Goal: Task Accomplishment & Management: Use online tool/utility

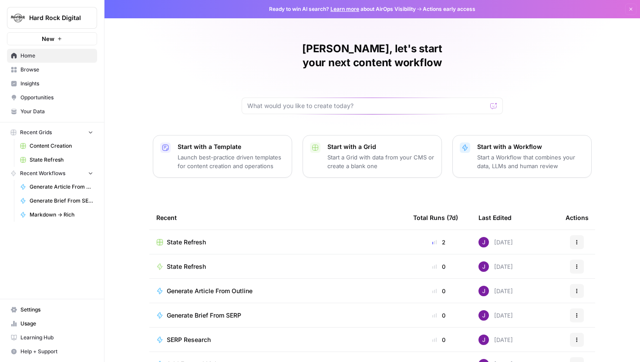
click at [63, 14] on span "Hard Rock Digital" at bounding box center [55, 18] width 53 height 9
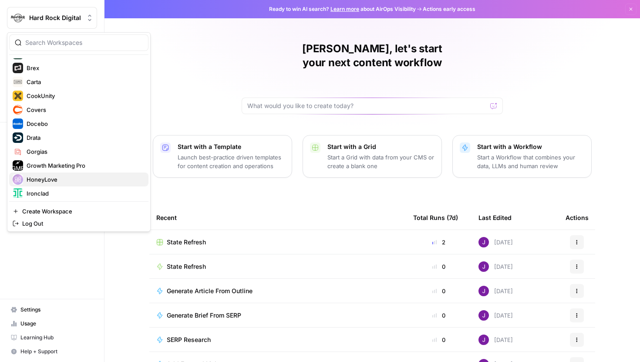
scroll to position [79, 0]
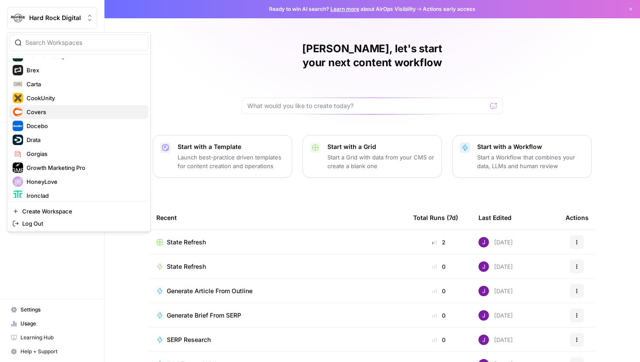
click at [61, 111] on span "Covers" at bounding box center [84, 112] width 115 height 9
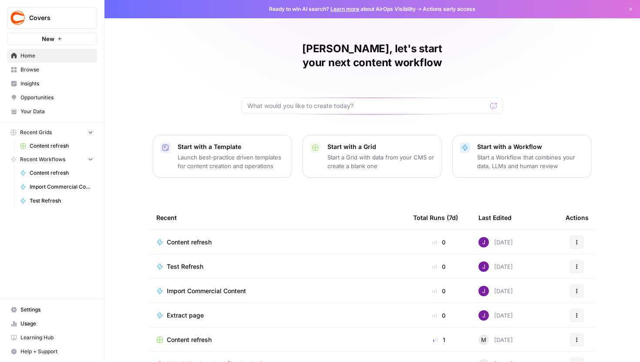
click at [45, 144] on span "Content refresh" at bounding box center [62, 146] width 64 height 8
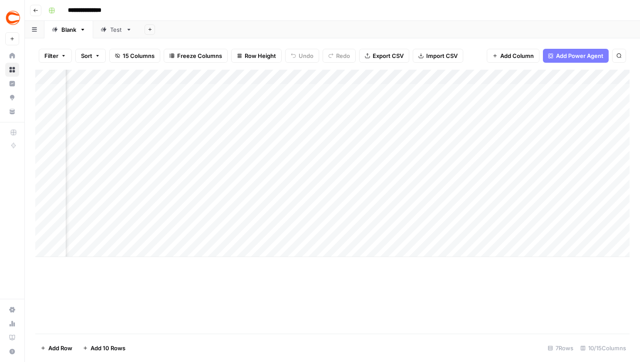
scroll to position [0, 454]
click at [484, 92] on div "Add Column" at bounding box center [332, 163] width 595 height 187
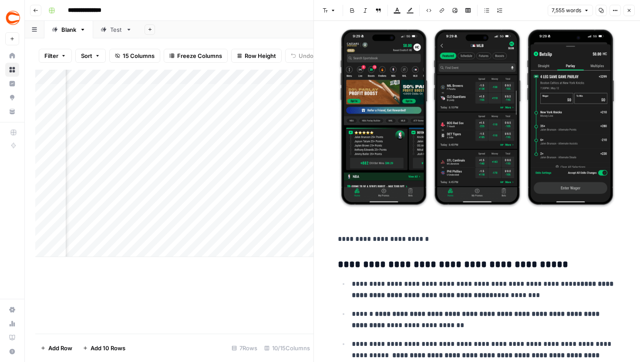
scroll to position [2587, 0]
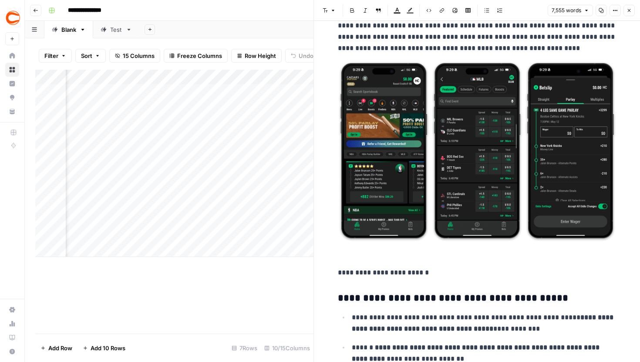
click at [628, 11] on icon "button" at bounding box center [629, 10] width 3 height 3
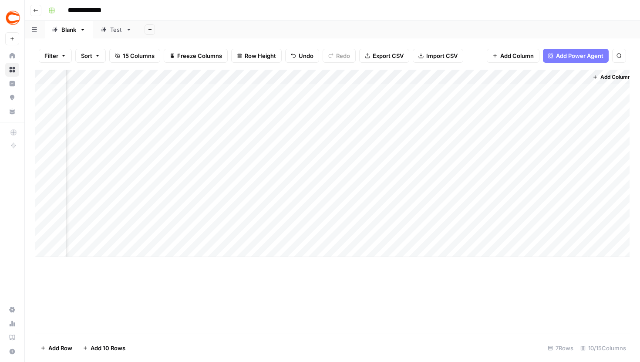
scroll to position [0, 445]
click at [142, 56] on span "15 Columns" at bounding box center [139, 55] width 32 height 9
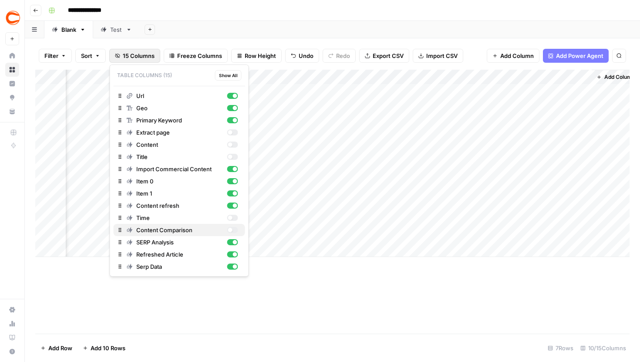
click at [235, 228] on div "button" at bounding box center [232, 230] width 11 height 6
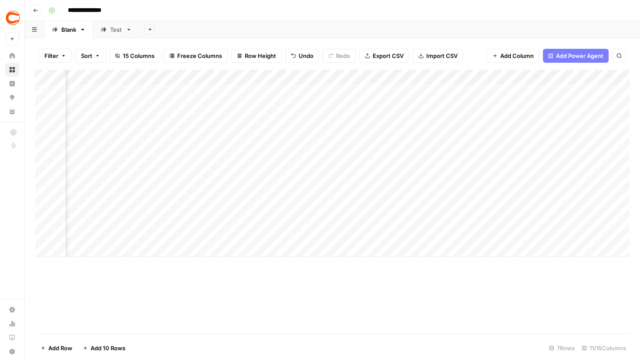
click at [173, 34] on div "Add Sheet" at bounding box center [389, 29] width 501 height 17
click at [404, 89] on div "Add Column" at bounding box center [332, 163] width 595 height 187
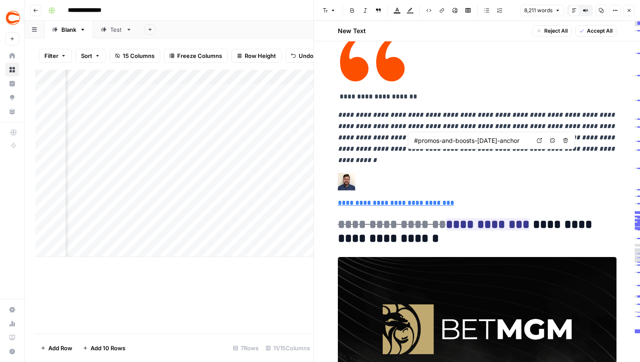
type input "[URL][DOMAIN_NAME]"
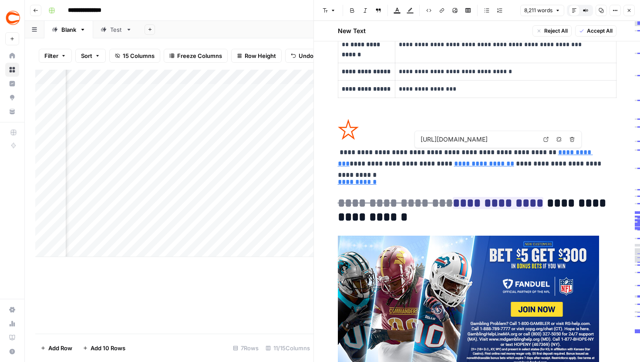
scroll to position [5315, 0]
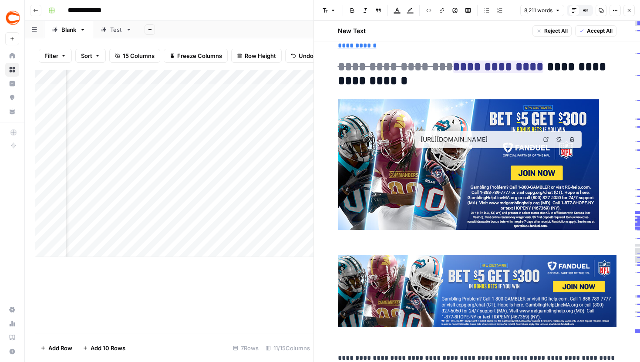
type input "[URL][DOMAIN_NAME]"
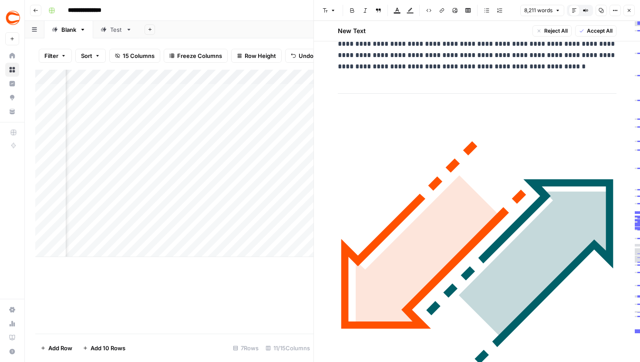
scroll to position [18093, 0]
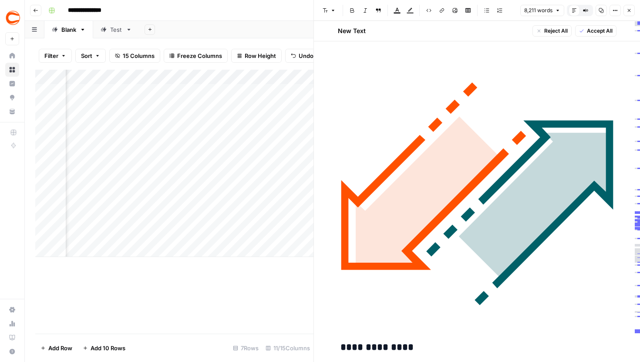
click at [626, 9] on button "Close" at bounding box center [629, 10] width 11 height 11
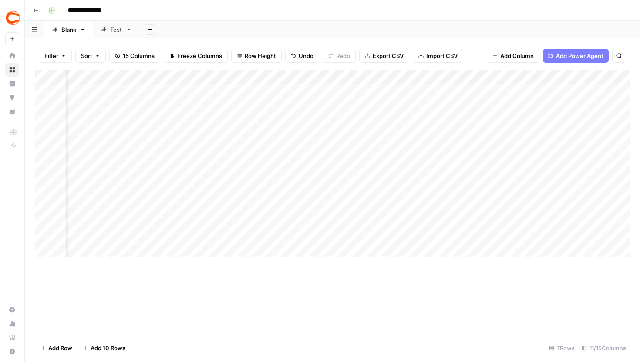
click at [416, 113] on div "Add Column" at bounding box center [332, 163] width 595 height 187
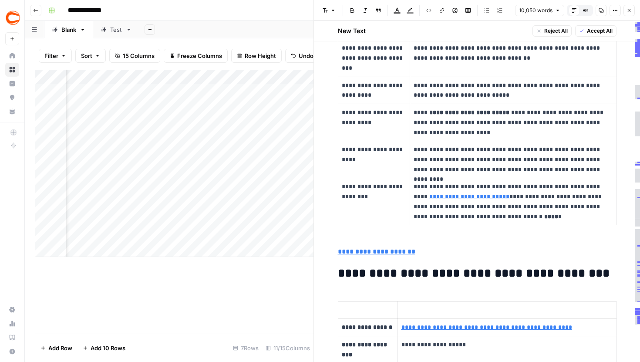
scroll to position [4059, 0]
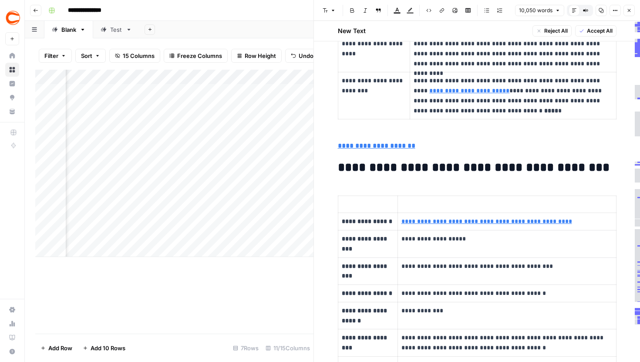
drag, startPoint x: 636, startPoint y: 81, endPoint x: 636, endPoint y: 106, distance: 24.8
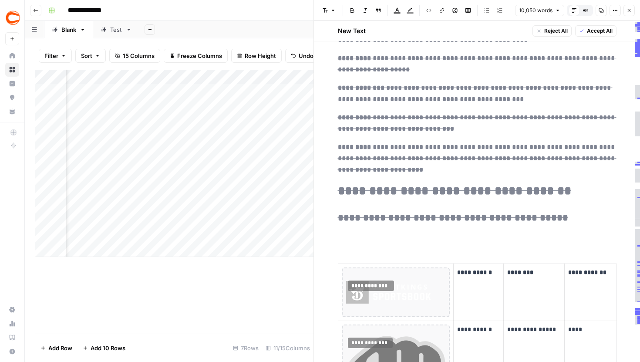
scroll to position [10954, 0]
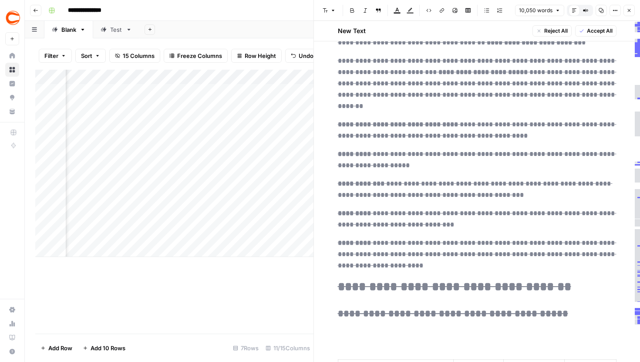
click at [627, 12] on icon "button" at bounding box center [629, 10] width 5 height 5
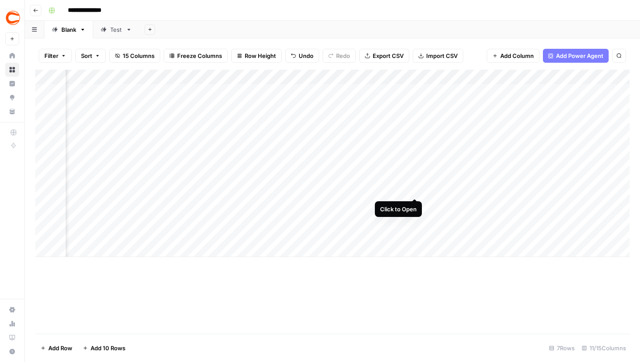
click at [415, 180] on div "Add Column" at bounding box center [332, 163] width 595 height 187
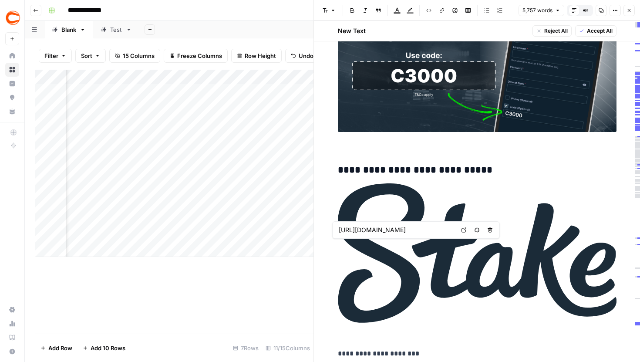
type input "[URL][DOMAIN_NAME]"
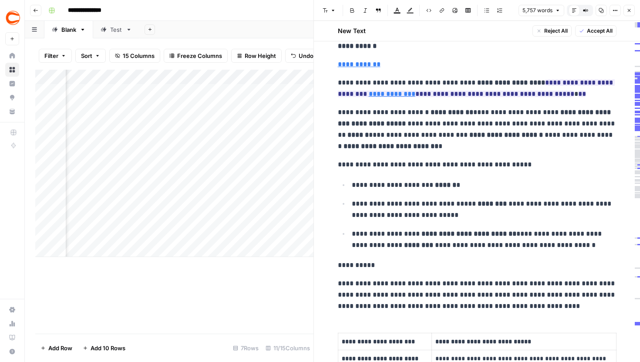
scroll to position [967, 0]
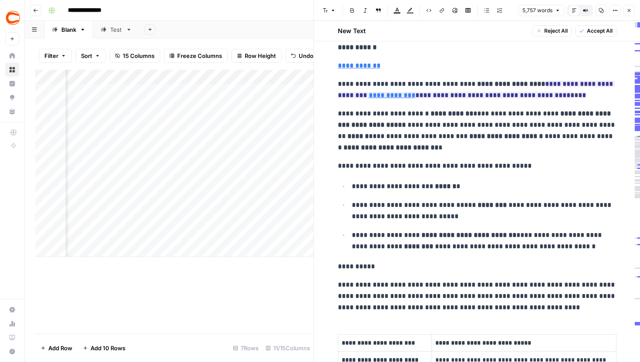
click at [631, 7] on button "Close" at bounding box center [629, 10] width 11 height 11
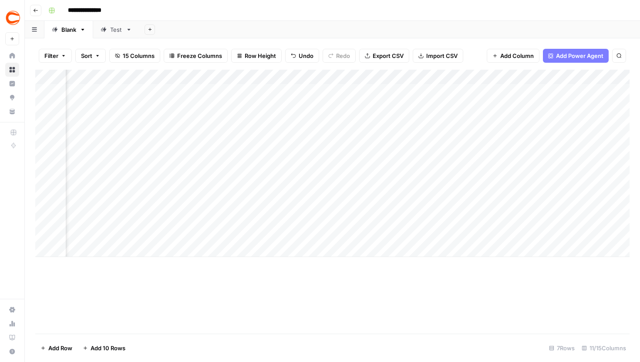
click at [631, 7] on div "**********" at bounding box center [338, 10] width 587 height 14
click at [403, 91] on div "Add Column" at bounding box center [332, 163] width 595 height 187
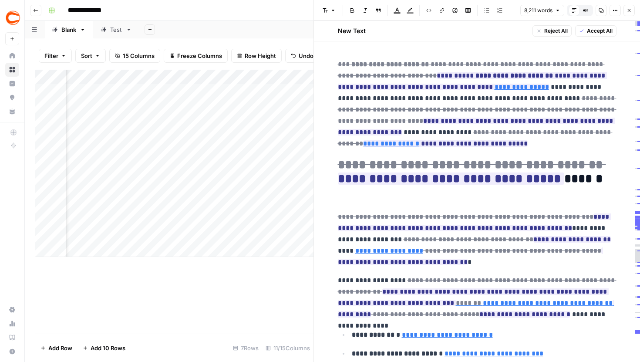
click at [587, 10] on icon "button" at bounding box center [585, 10] width 5 height 5
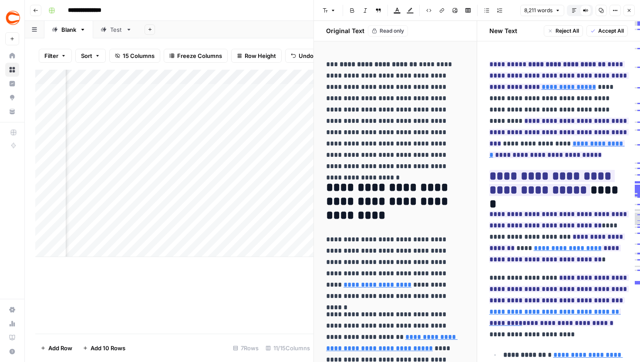
click at [631, 10] on icon "button" at bounding box center [629, 10] width 5 height 5
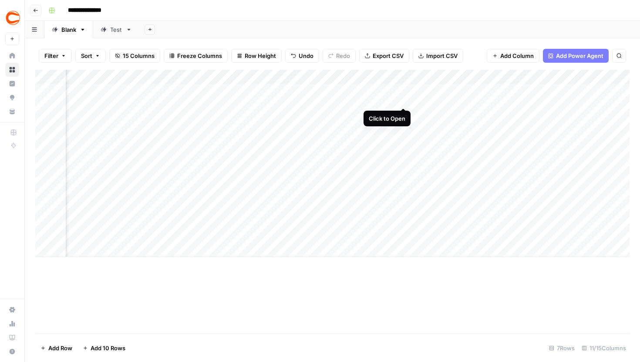
click at [406, 91] on div "Add Column" at bounding box center [332, 163] width 595 height 187
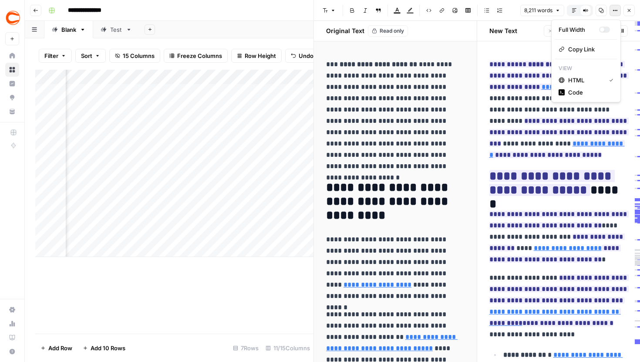
click at [616, 9] on icon "button" at bounding box center [615, 10] width 5 height 5
click at [586, 9] on icon at bounding box center [585, 10] width 5 height 5
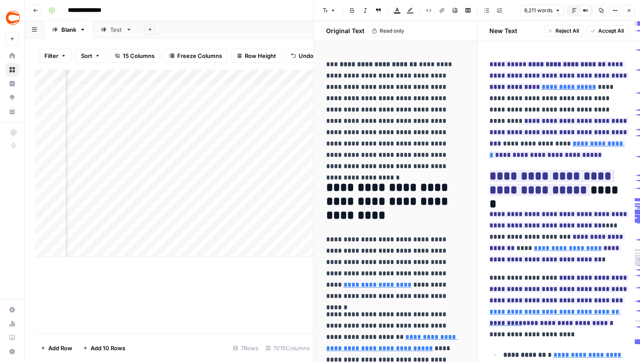
drag, startPoint x: 136, startPoint y: 106, endPoint x: 177, endPoint y: 99, distance: 41.1
click at [136, 106] on body "**********" at bounding box center [320, 181] width 640 height 362
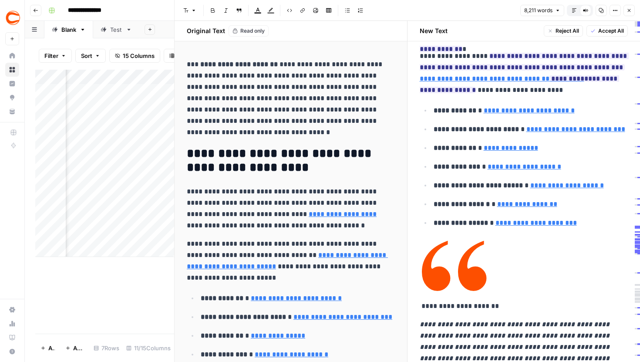
scroll to position [166, 0]
type input "#promos-and-boosts-[DATE]-anchor"
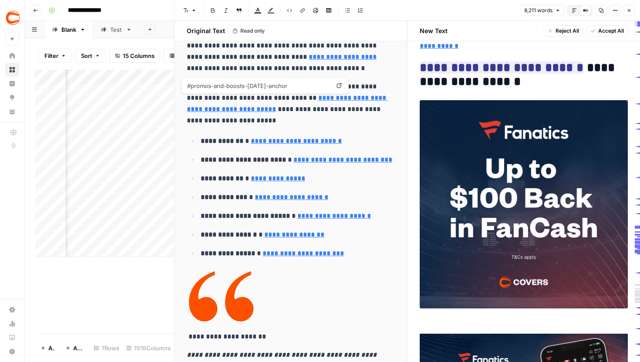
scroll to position [6618, 0]
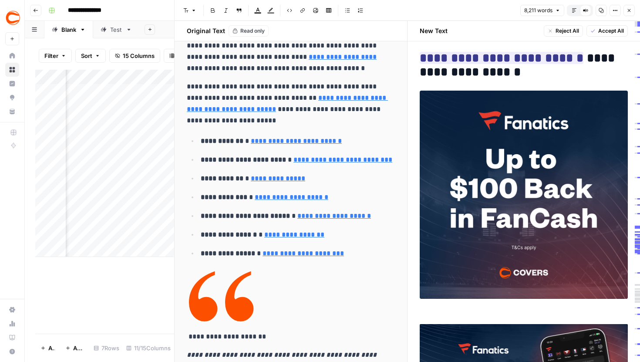
click at [630, 10] on icon "button" at bounding box center [629, 10] width 3 height 3
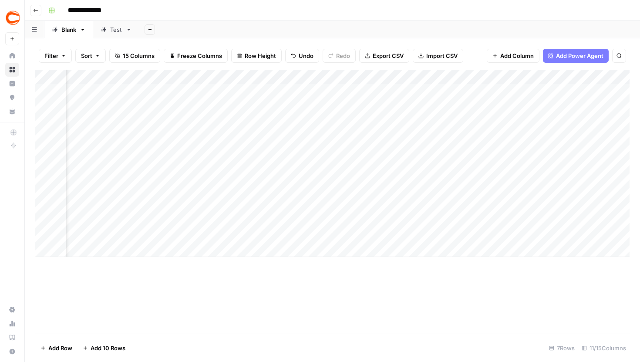
click at [337, 85] on div "Add Column" at bounding box center [332, 163] width 595 height 187
click at [337, 88] on div "Add Column" at bounding box center [332, 163] width 595 height 187
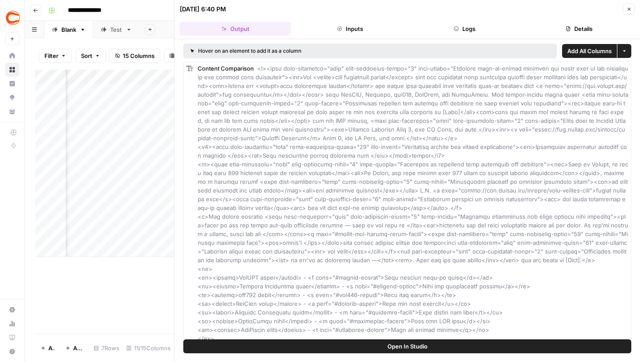
click at [481, 23] on button "Logs" at bounding box center [465, 29] width 111 height 14
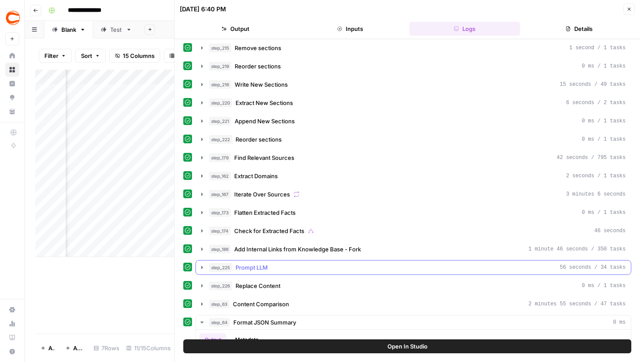
scroll to position [363, 0]
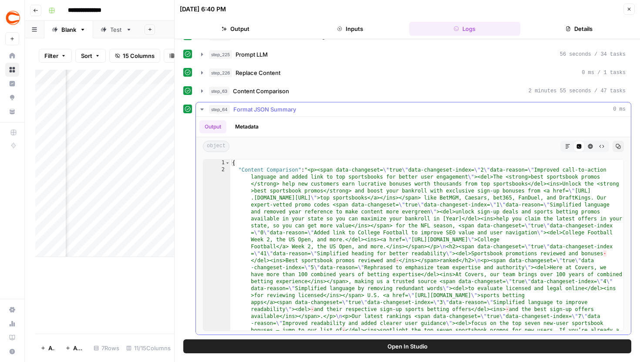
click at [201, 106] on icon "button" at bounding box center [202, 109] width 7 height 7
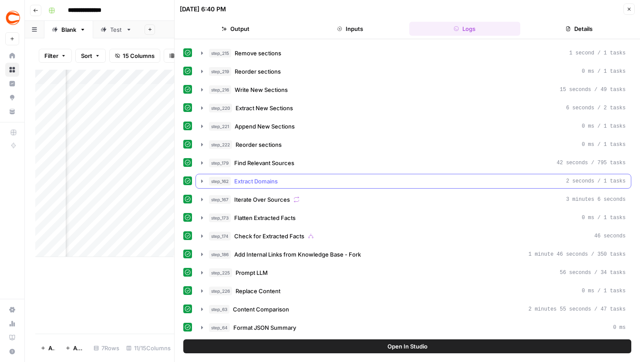
click at [205, 179] on icon "button" at bounding box center [202, 181] width 7 height 7
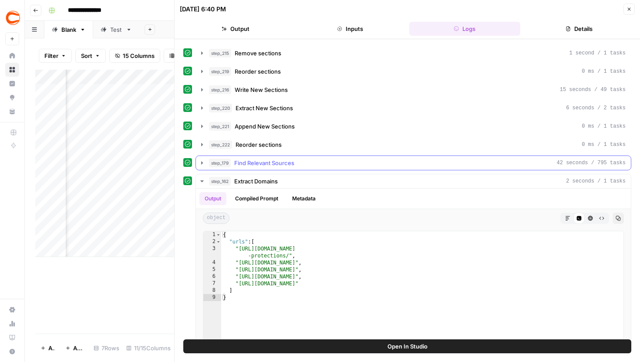
click at [207, 164] on button "step_179 Find Relevant Sources 42 seconds / 795 tasks" at bounding box center [413, 163] width 435 height 14
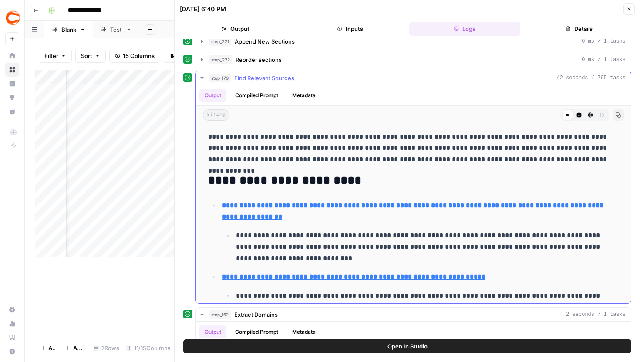
scroll to position [241, 0]
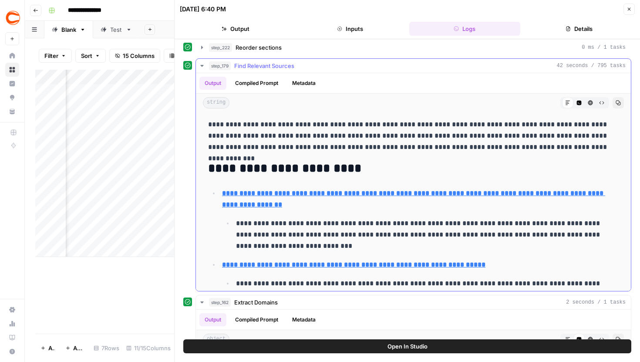
click at [203, 61] on button "step_179 Find Relevant Sources 42 seconds / 795 tasks" at bounding box center [413, 66] width 435 height 14
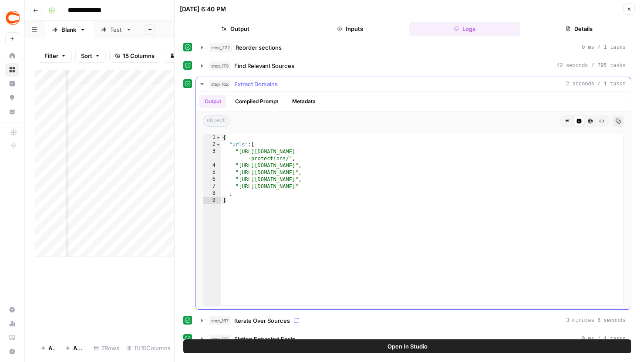
click at [203, 84] on icon "button" at bounding box center [201, 84] width 3 height 2
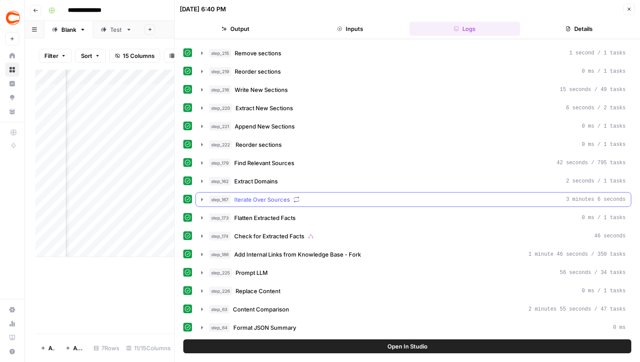
click at [203, 194] on button "step_167 Iterate Over Sources 3 minutes 6 seconds" at bounding box center [413, 200] width 435 height 14
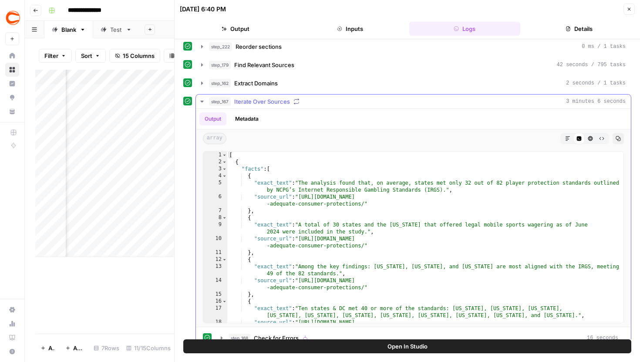
scroll to position [245, 0]
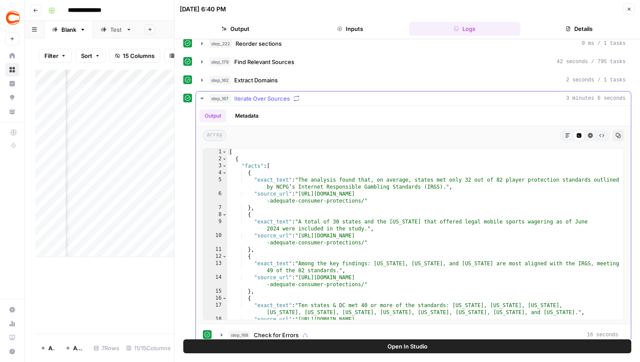
click at [204, 96] on icon "button" at bounding box center [202, 98] width 7 height 7
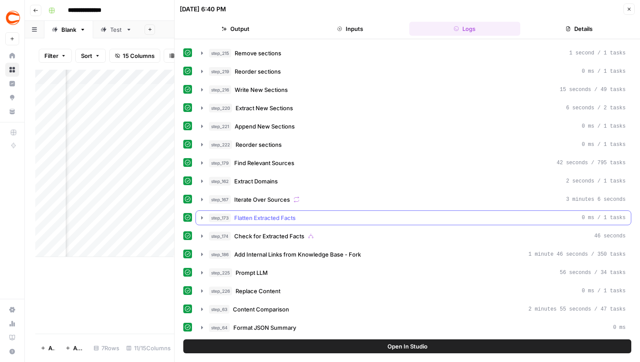
click at [206, 213] on button "step_173 Flatten Extracted Facts 0 ms / 1 tasks" at bounding box center [413, 218] width 435 height 14
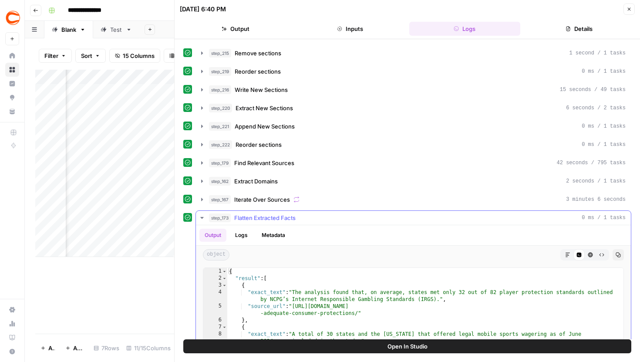
click at [206, 213] on button "step_173 Flatten Extracted Facts 0 ms / 1 tasks" at bounding box center [413, 218] width 435 height 14
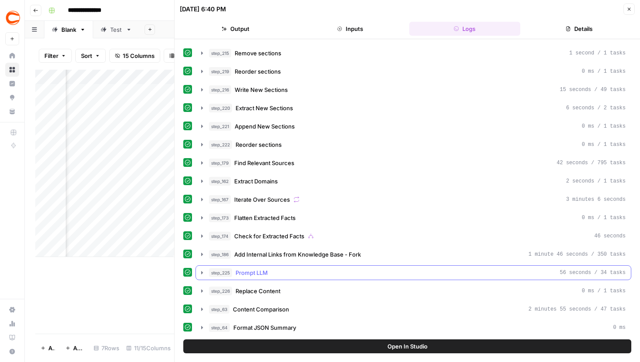
click at [203, 270] on icon "button" at bounding box center [202, 272] width 7 height 7
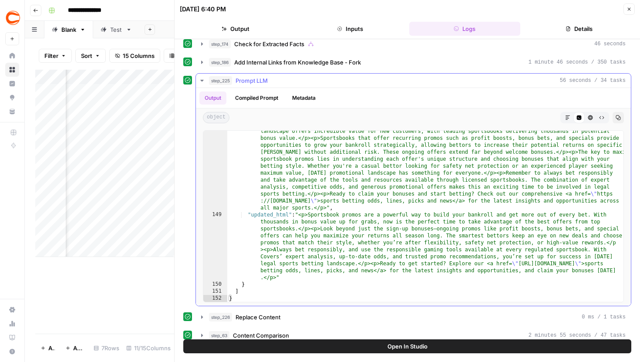
scroll to position [345, 0]
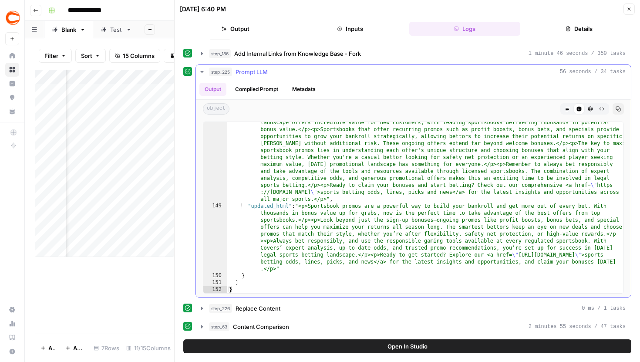
click at [204, 70] on icon "button" at bounding box center [202, 71] width 7 height 7
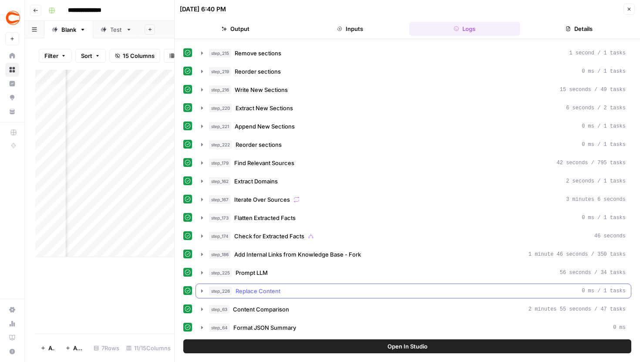
click at [202, 295] on button "step_226 Replace Content 0 ms / 1 tasks" at bounding box center [413, 291] width 435 height 14
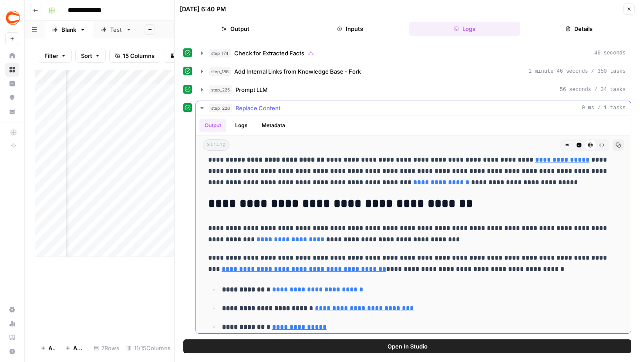
scroll to position [7, 0]
click at [625, 6] on button "Close" at bounding box center [629, 8] width 11 height 11
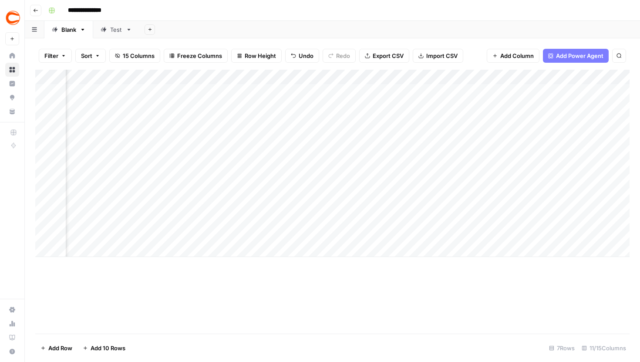
click at [306, 73] on div "Add Column" at bounding box center [332, 163] width 595 height 187
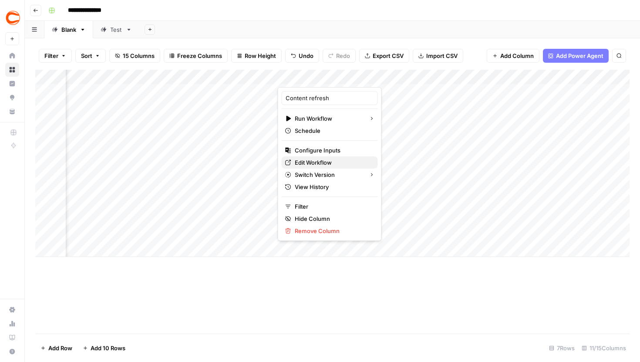
click at [310, 165] on span "Edit Workflow" at bounding box center [333, 162] width 76 height 9
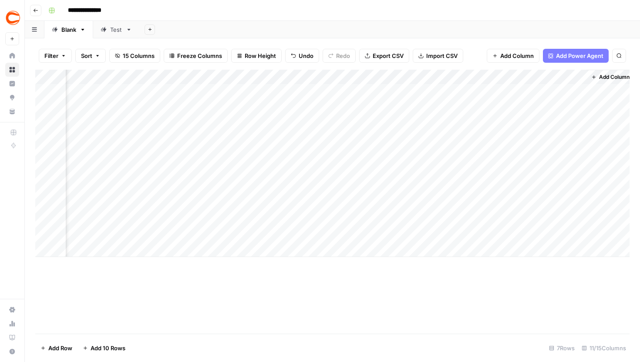
scroll to position [0, 534]
click at [340, 76] on div "Add Column" at bounding box center [332, 163] width 595 height 187
click at [311, 147] on span "Hide Column" at bounding box center [323, 150] width 76 height 9
drag, startPoint x: 325, startPoint y: 157, endPoint x: 327, endPoint y: 136, distance: 21.0
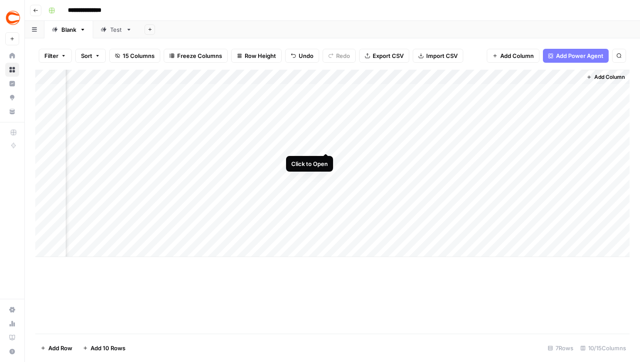
click at [327, 136] on div "Add Column" at bounding box center [332, 163] width 595 height 187
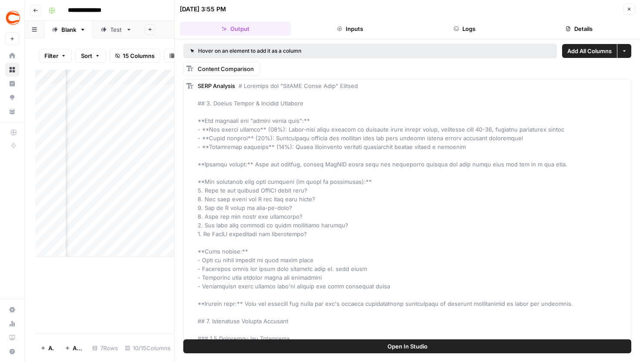
click at [485, 25] on button "Logs" at bounding box center [465, 29] width 111 height 14
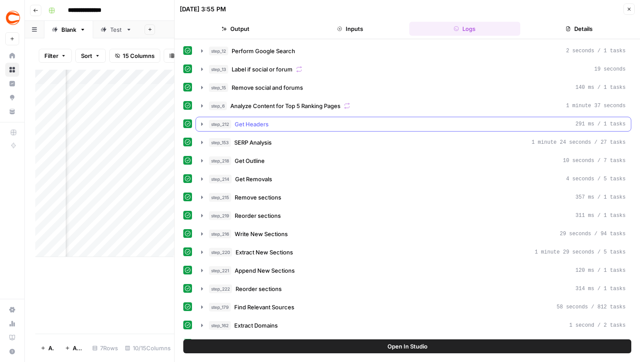
scroll to position [14, 0]
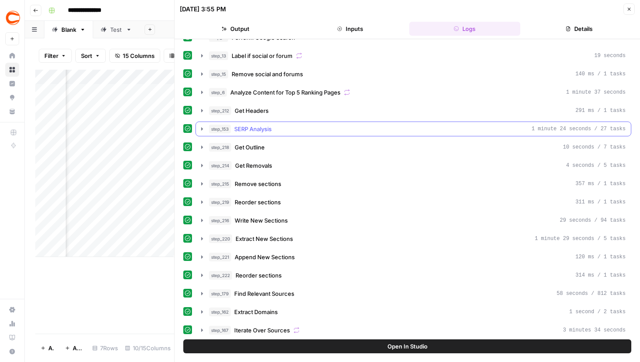
click at [202, 130] on icon "button" at bounding box center [202, 128] width 7 height 7
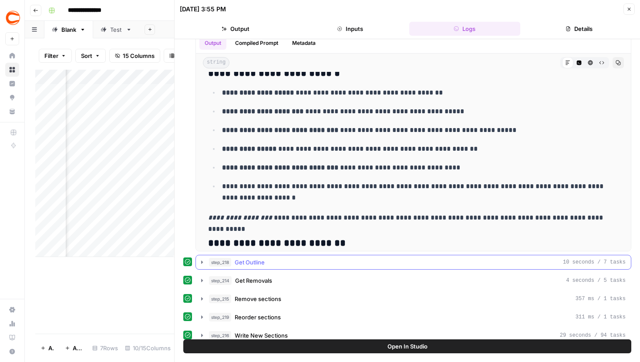
scroll to position [0, 0]
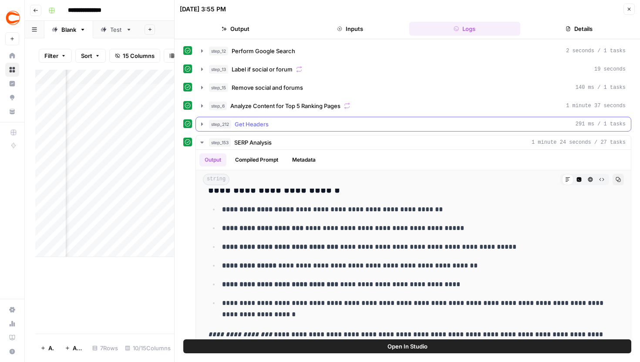
click at [205, 124] on icon "button" at bounding box center [202, 124] width 7 height 7
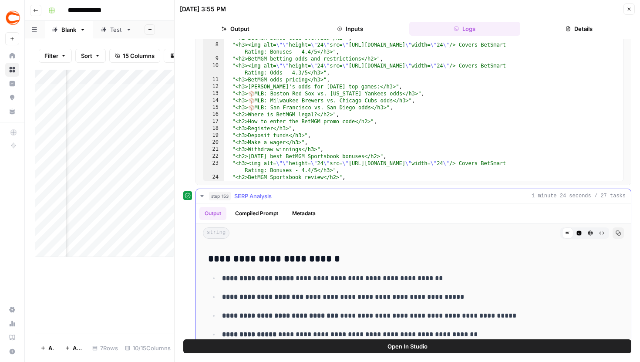
scroll to position [1139, 0]
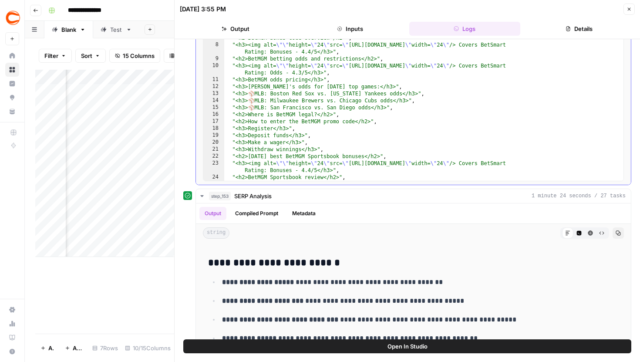
click at [310, 113] on div ""<h3><img alt= \"\" height= \" 24 \" src= \" [URL][DOMAIN_NAME] \" width= \" 24…" at bounding box center [424, 106] width 400 height 199
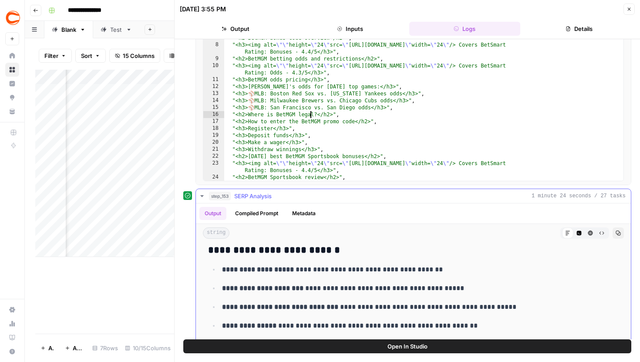
scroll to position [1144, 0]
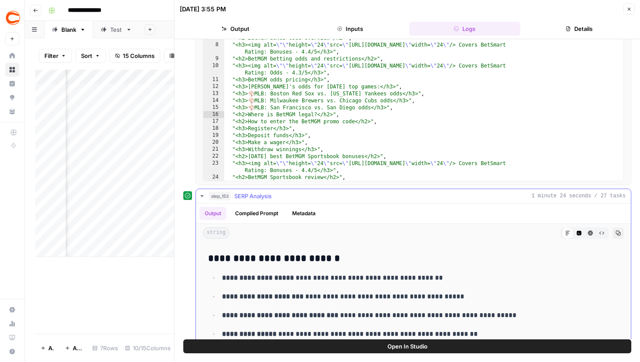
click at [359, 189] on div "**********" at bounding box center [414, 305] width 436 height 233
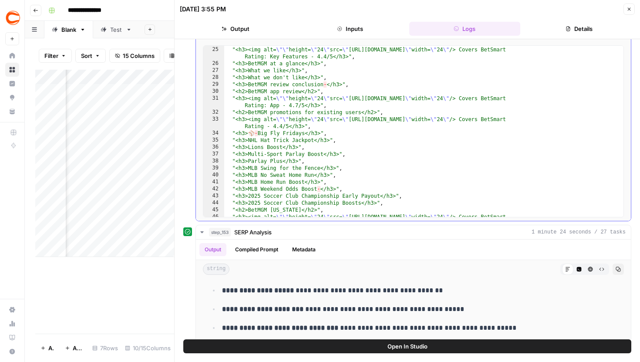
scroll to position [194, 0]
type textarea "**********"
click at [324, 132] on div ""<h2>BetMGM Sportsbook review</h2>" , "<h3><img alt= \"\" height= \" 24 \" src=…" at bounding box center [424, 137] width 400 height 192
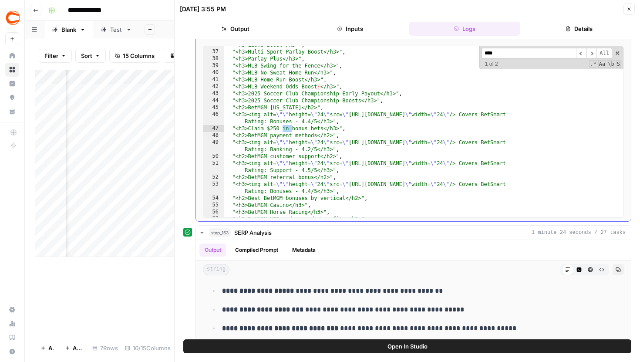
scroll to position [451, 0]
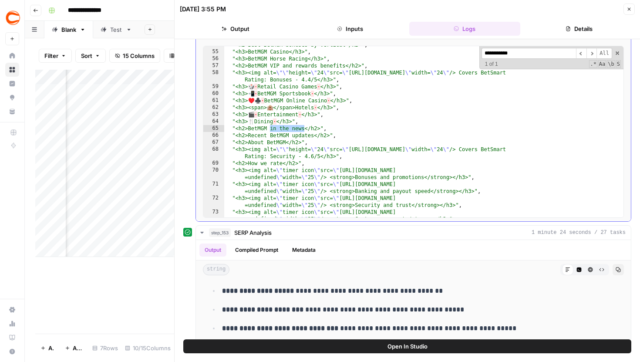
drag, startPoint x: 527, startPoint y: 52, endPoint x: 491, endPoint y: 52, distance: 35.3
click at [491, 52] on input "**********" at bounding box center [529, 53] width 95 height 11
type input "*"
type input "**********"
click at [629, 5] on button "Close" at bounding box center [629, 8] width 11 height 11
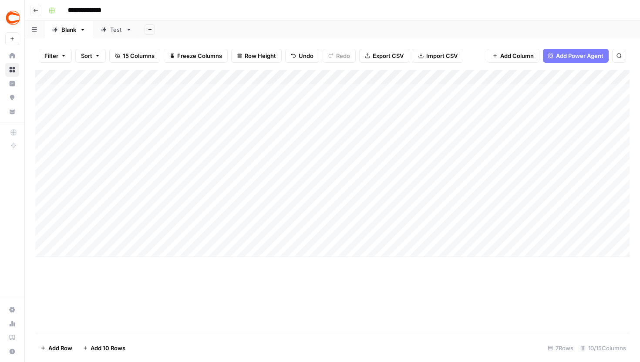
click at [284, 136] on div "Add Column" at bounding box center [332, 163] width 595 height 187
click at [437, 135] on div "Add Column" at bounding box center [332, 163] width 595 height 187
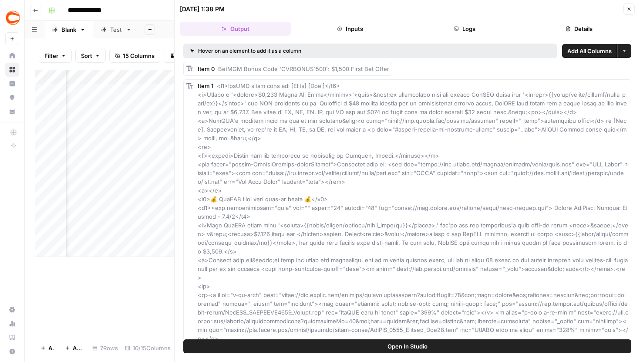
click at [481, 27] on button "Logs" at bounding box center [465, 29] width 111 height 14
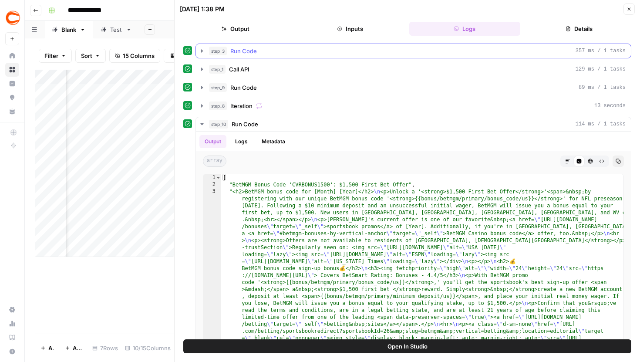
click at [203, 48] on icon "button" at bounding box center [202, 50] width 7 height 7
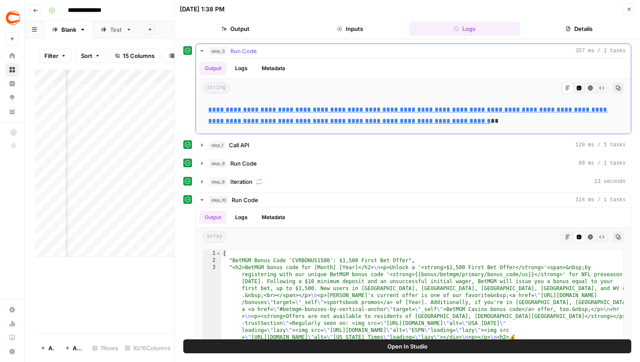
click at [200, 49] on icon "button" at bounding box center [202, 50] width 7 height 7
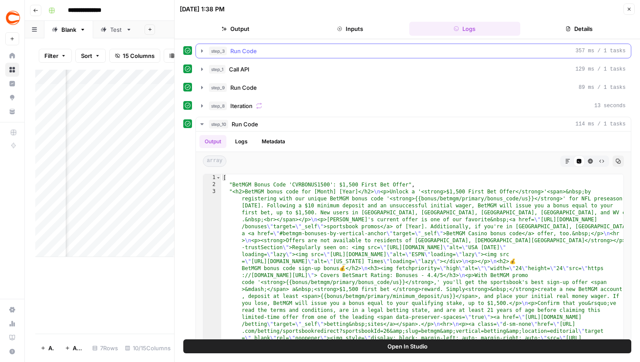
click at [200, 49] on icon "button" at bounding box center [202, 50] width 7 height 7
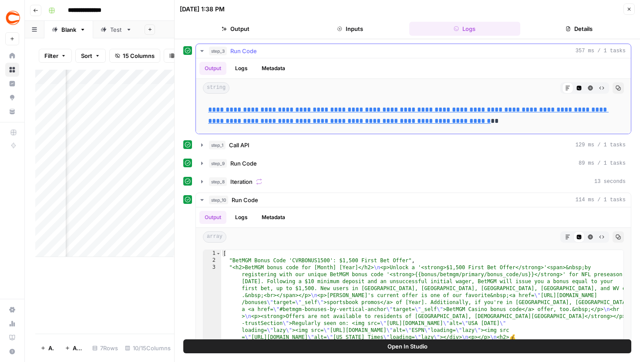
click at [200, 49] on icon "button" at bounding box center [202, 50] width 7 height 7
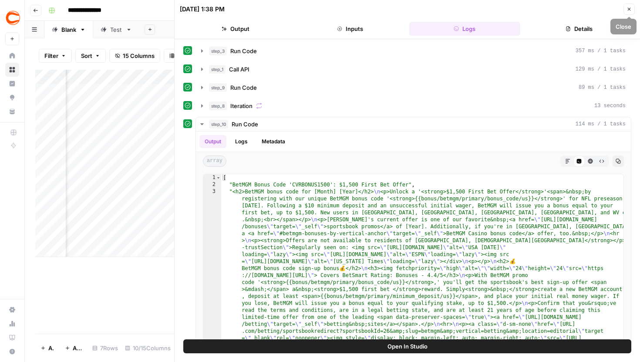
click at [628, 7] on icon "button" at bounding box center [629, 9] width 5 height 5
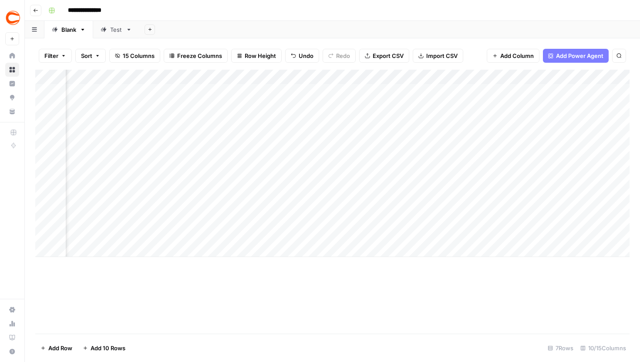
scroll to position [0, 117]
click at [515, 135] on div "Add Column" at bounding box center [332, 163] width 595 height 187
click at [552, 136] on div "Add Column" at bounding box center [332, 163] width 595 height 187
click at [586, 136] on div "Add Column" at bounding box center [332, 163] width 595 height 187
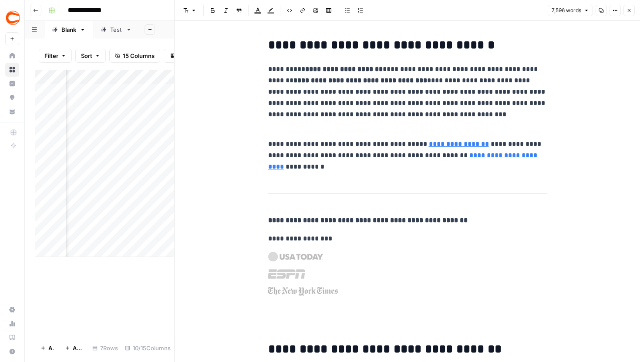
type input "how we rate"
click at [526, 20] on button "Next Match" at bounding box center [524, 22] width 7 height 7
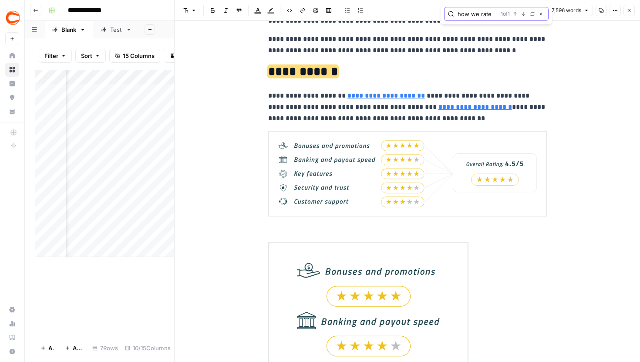
scroll to position [14775, 0]
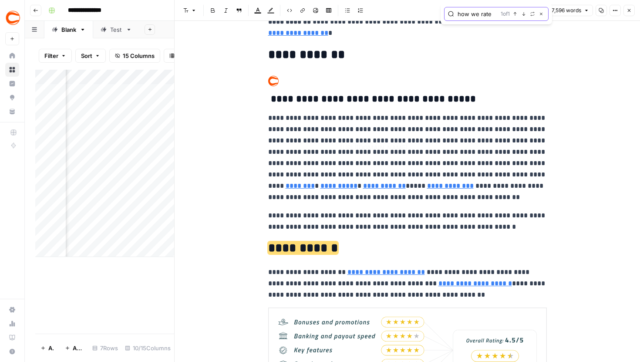
type input "[URL][DOMAIN_NAME][US_STATE]"
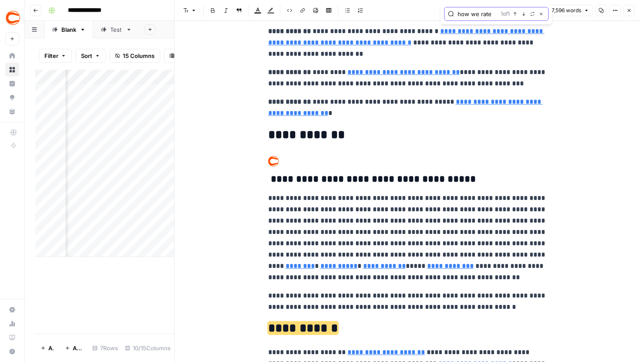
scroll to position [14520, 0]
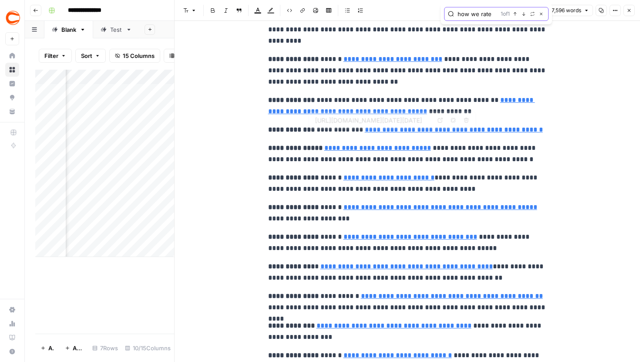
type input "[URL][DOMAIN_NAME][DATE]"
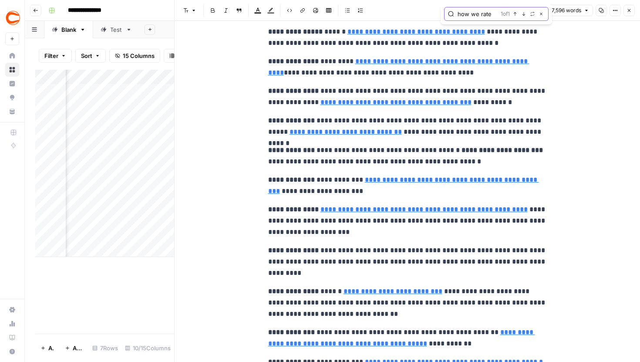
scroll to position [13472, 0]
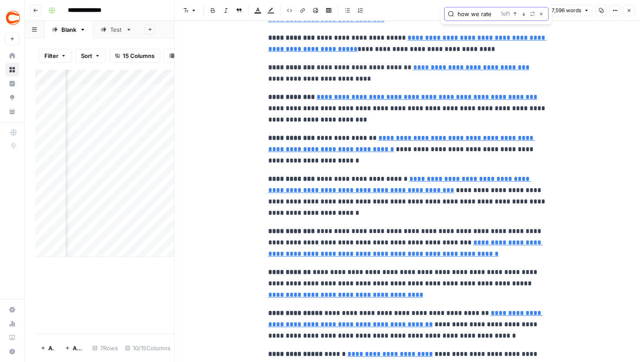
type input "[URL][DOMAIN_NAME][US_STATE][DATE]"
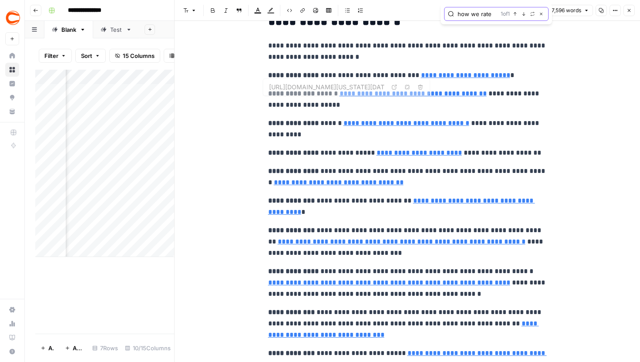
type input "[URL][DOMAIN_NAME][DATE]"
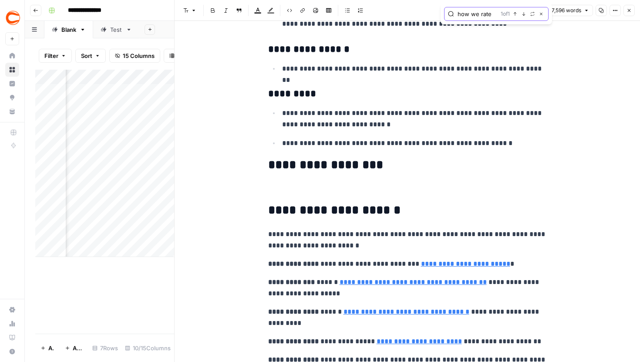
scroll to position [12475, 0]
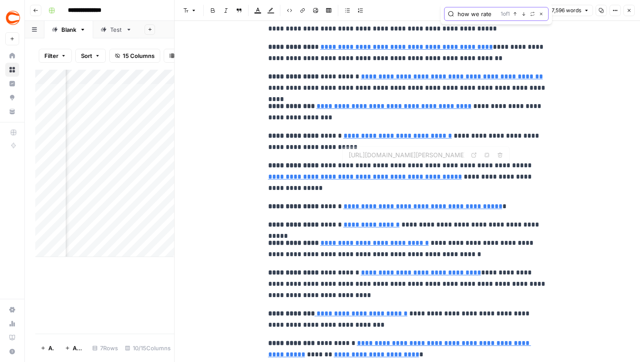
type input "[URL][DOMAIN_NAME][DATE]"
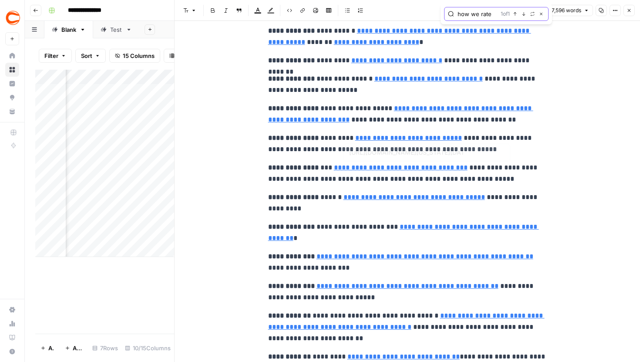
type input "[URL][DOMAIN_NAME][PERSON_NAME][DATE]"
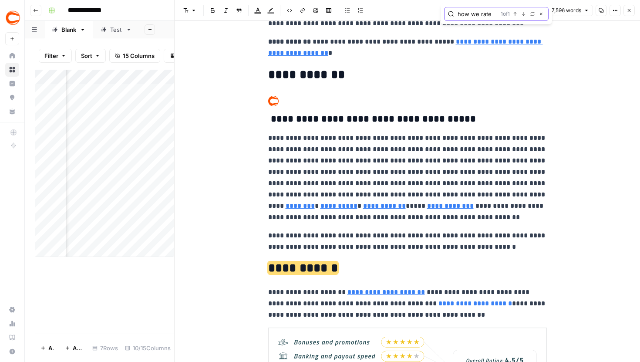
scroll to position [14584, 0]
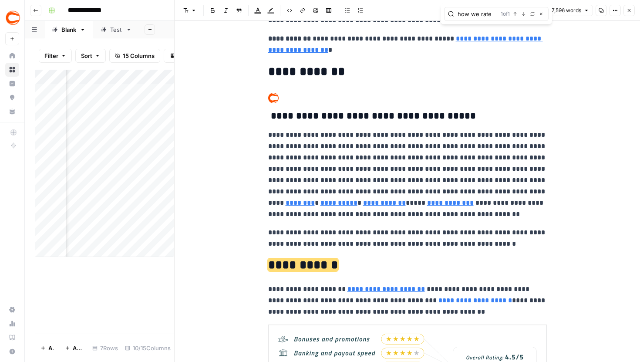
click at [631, 11] on icon "button" at bounding box center [629, 10] width 5 height 5
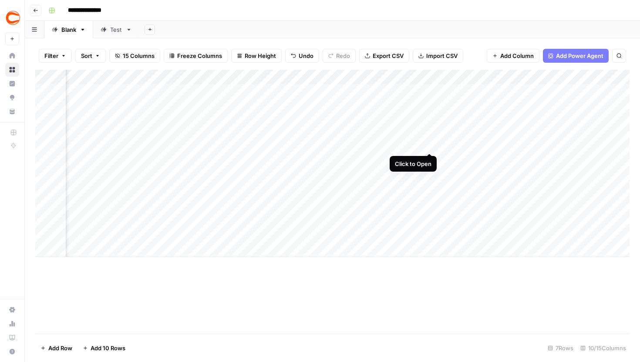
click at [430, 135] on div "Add Column" at bounding box center [332, 163] width 595 height 187
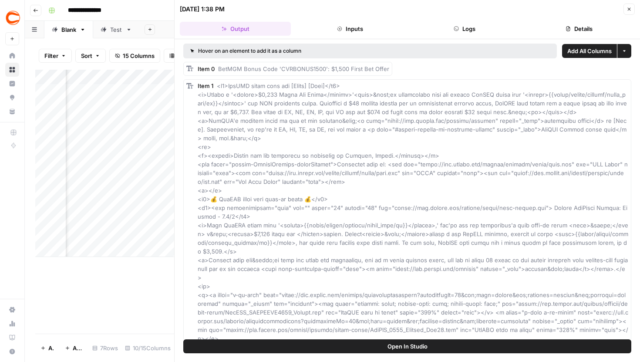
click at [627, 9] on icon "button" at bounding box center [629, 9] width 5 height 5
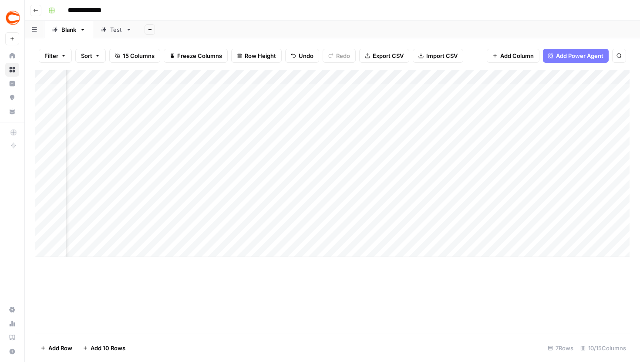
click at [127, 29] on icon at bounding box center [129, 30] width 6 height 6
click at [65, 26] on div "Blank" at bounding box center [68, 29] width 15 height 9
click at [255, 142] on div "Add Column" at bounding box center [332, 163] width 595 height 187
click at [111, 29] on div "Test" at bounding box center [116, 29] width 12 height 9
click at [104, 157] on div "Add Column" at bounding box center [332, 129] width 595 height 119
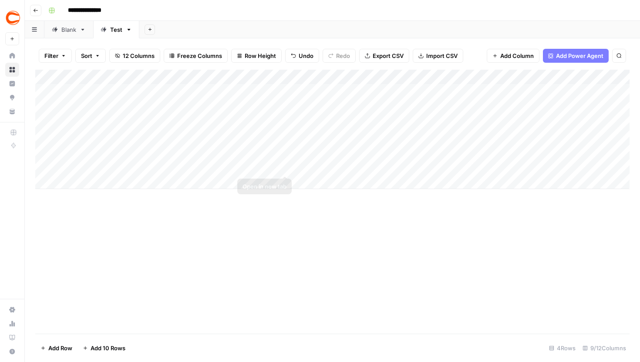
click at [268, 160] on div "Add Column" at bounding box center [332, 129] width 595 height 119
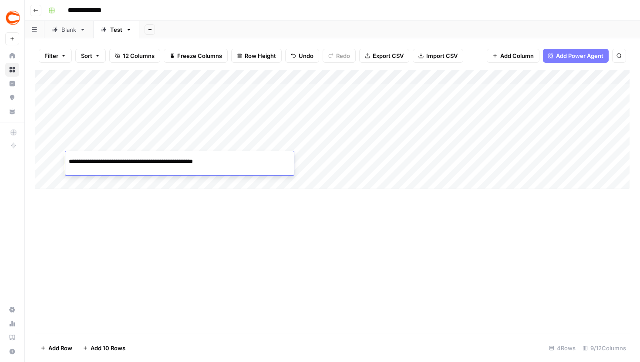
type input "**********"
click at [334, 170] on div "Add Column" at bounding box center [332, 129] width 595 height 119
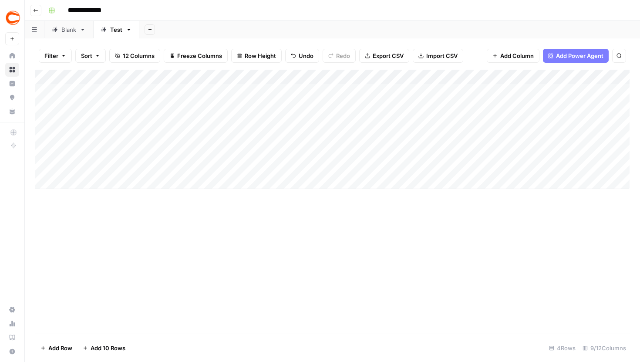
click at [268, 159] on div "Add Column" at bounding box center [332, 129] width 595 height 119
click at [388, 166] on div "Add Column" at bounding box center [332, 129] width 595 height 119
click at [512, 136] on div "Add Column" at bounding box center [332, 129] width 595 height 119
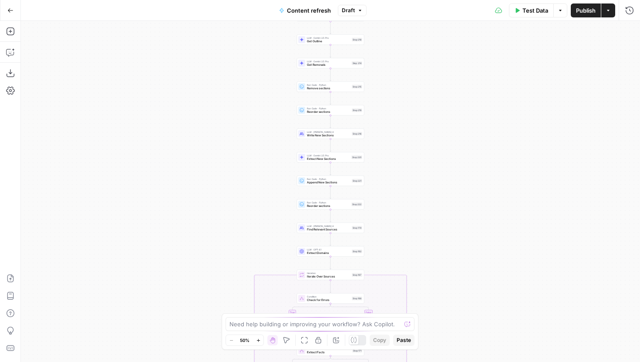
click at [255, 341] on button "Zoom In" at bounding box center [258, 340] width 10 height 10
